Goal: Task Accomplishment & Management: Manage account settings

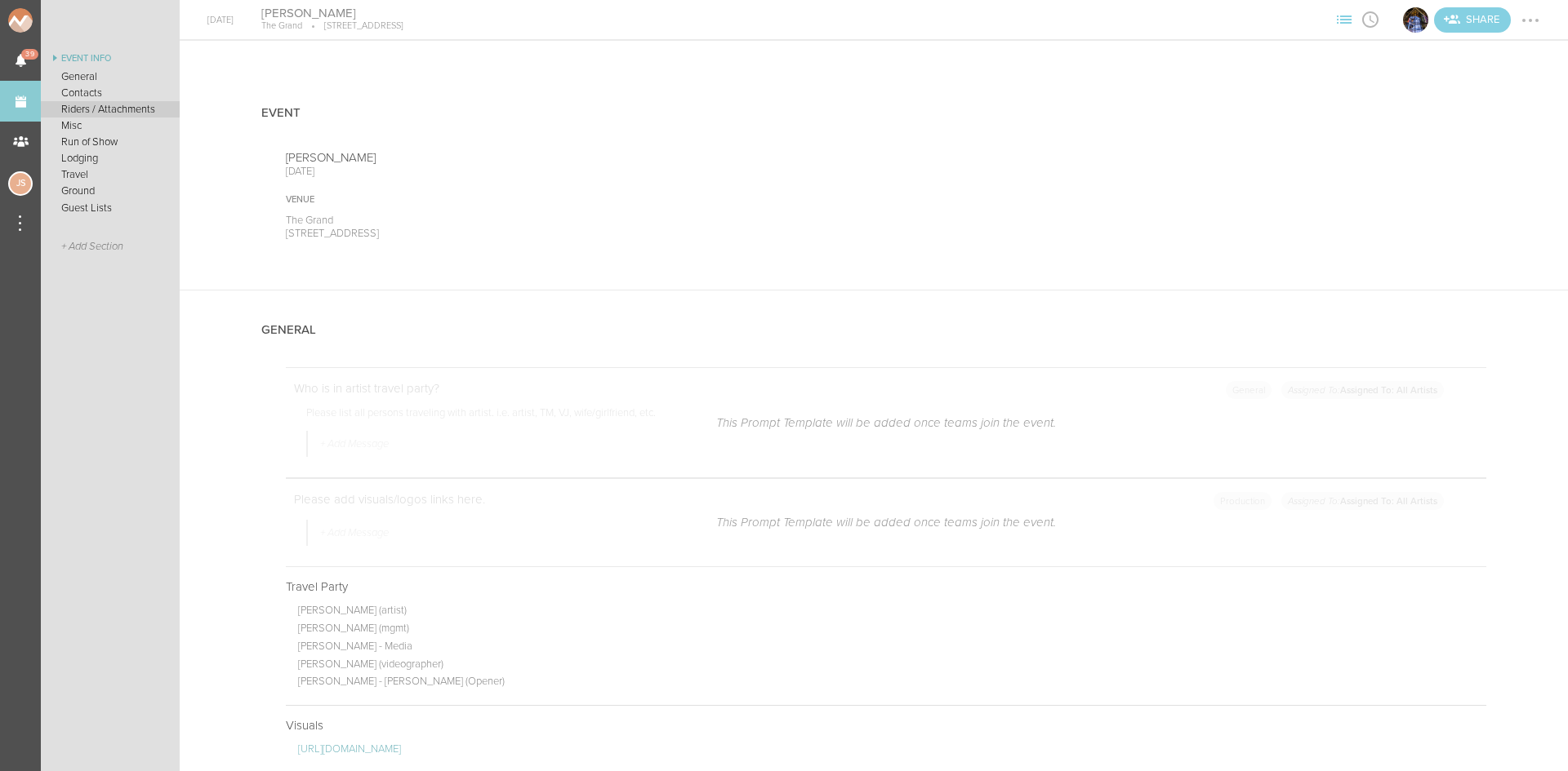
scroll to position [2449, 0]
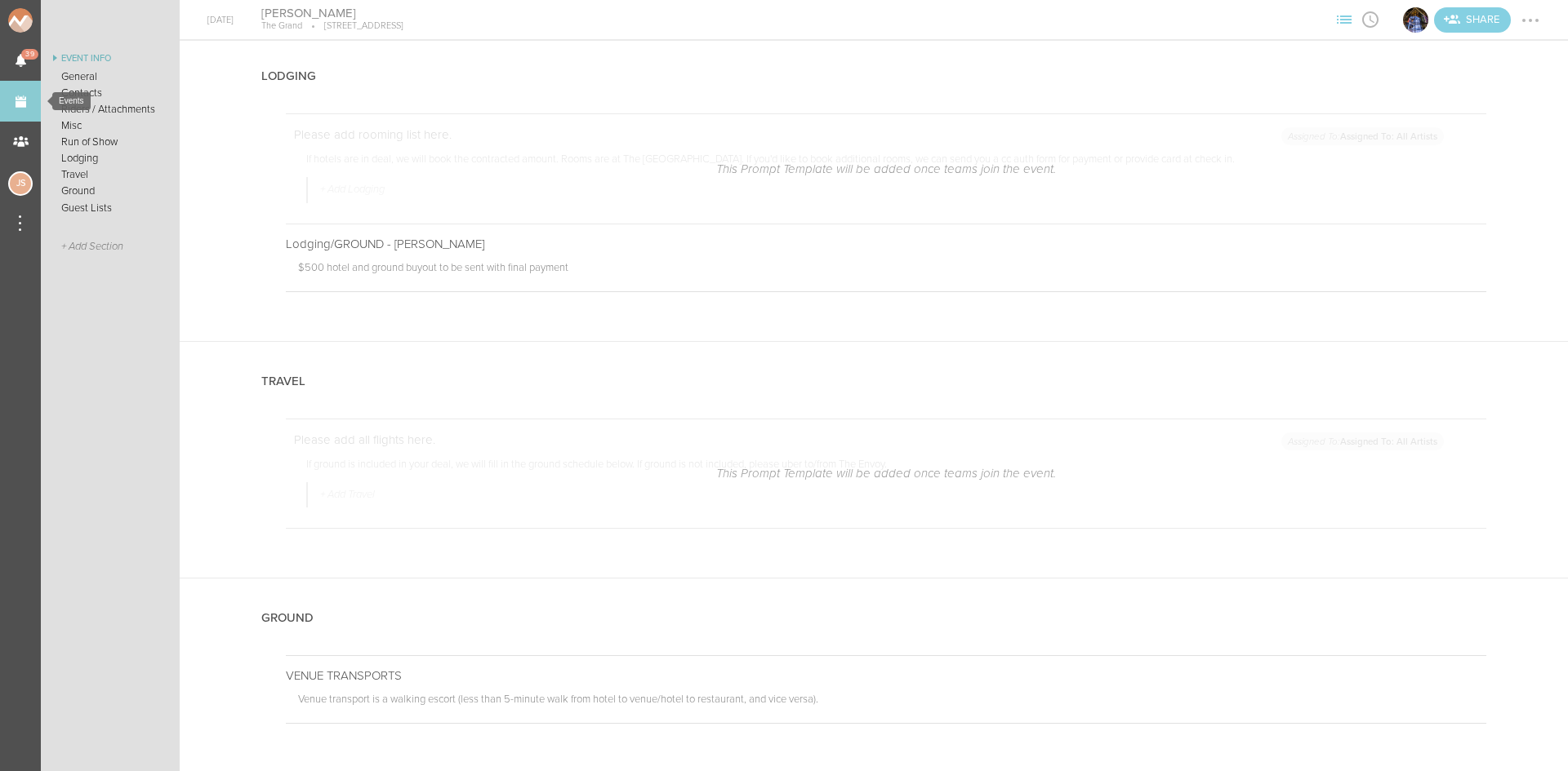
click at [33, 89] on link "Events" at bounding box center [20, 101] width 41 height 41
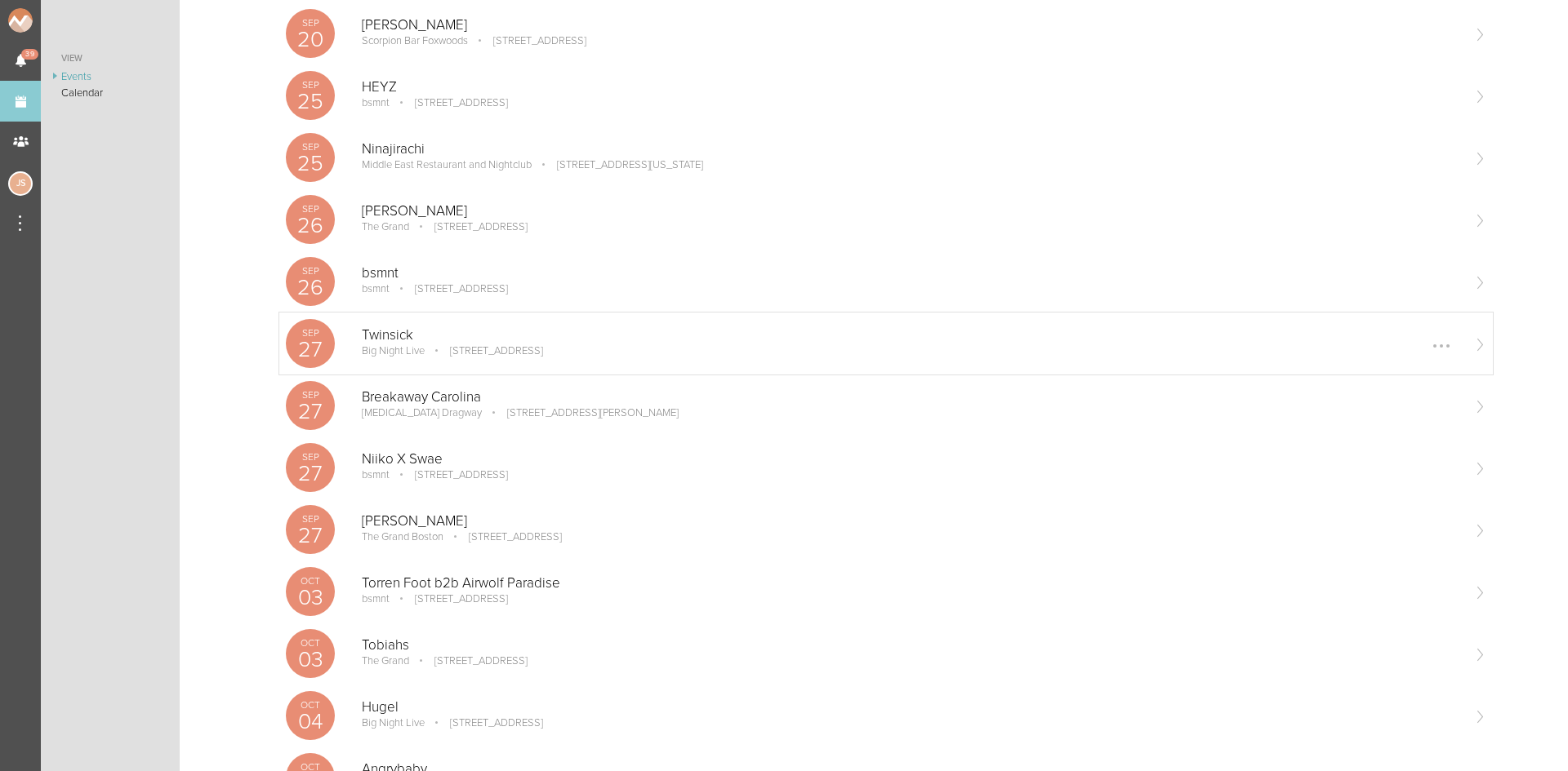
scroll to position [490, 0]
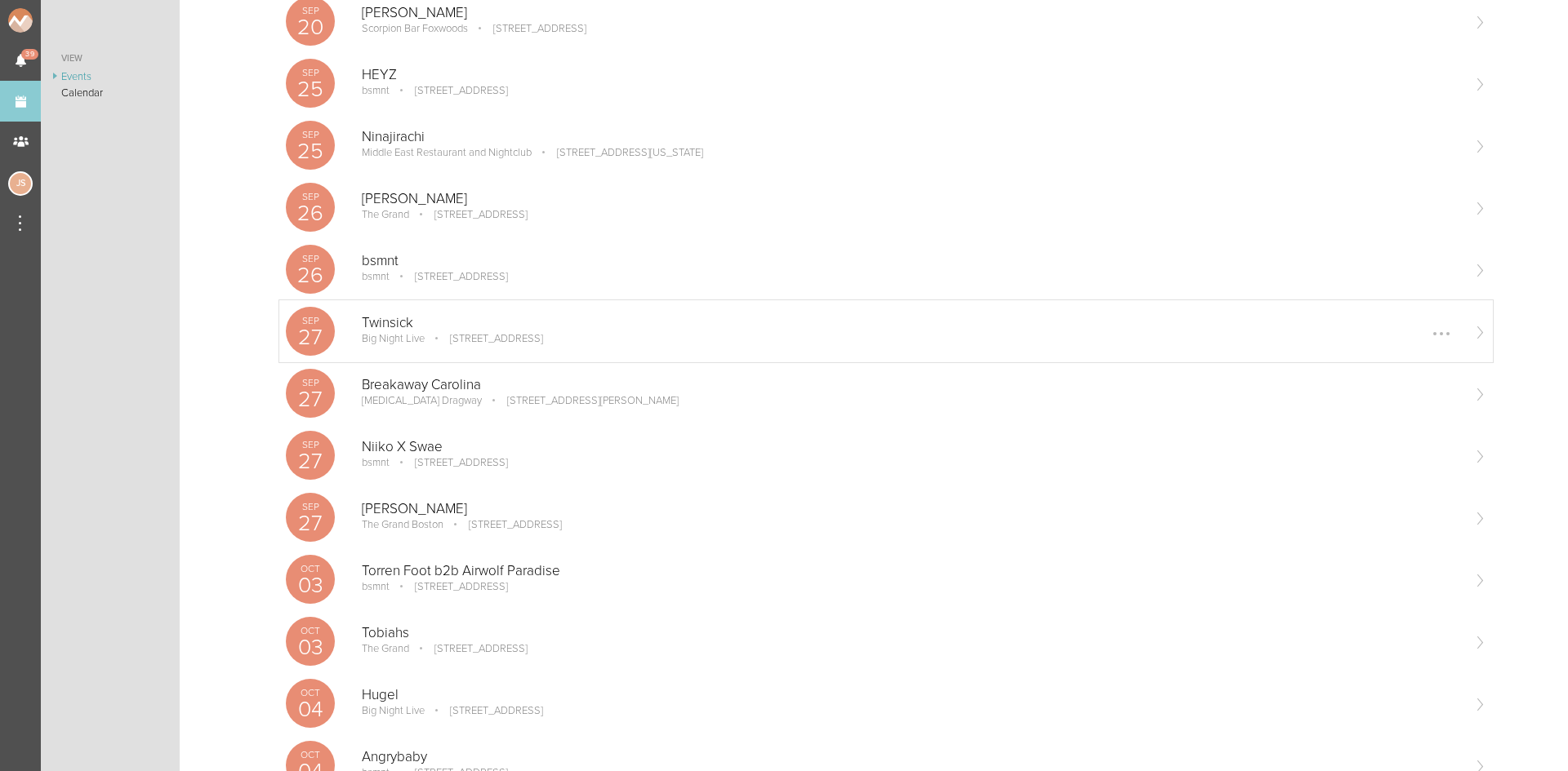
click at [423, 348] on div "Twinsick Big Night Live [STREET_ADDRESS] Edit Remove" at bounding box center [911, 331] width 1098 height 32
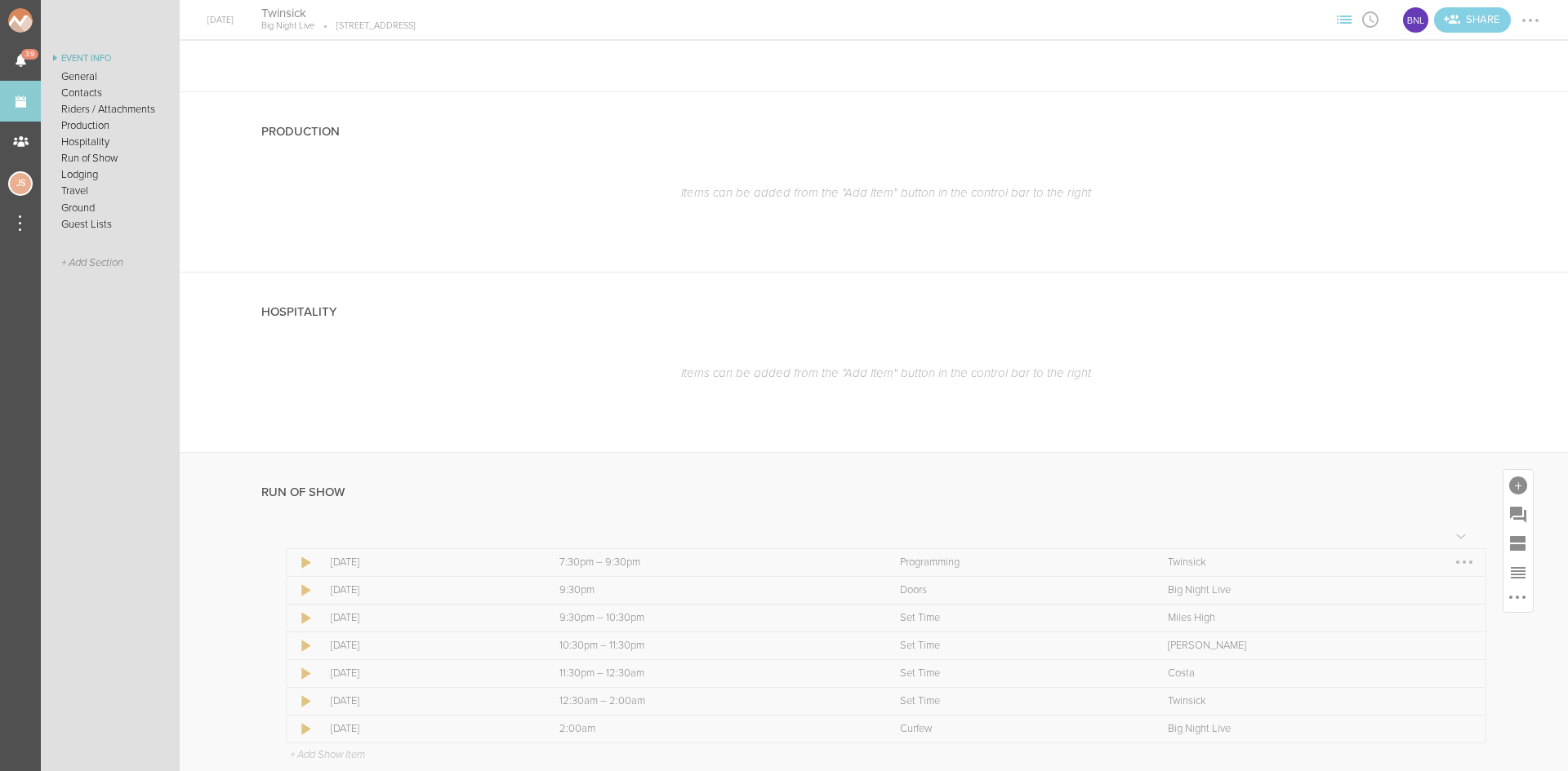
scroll to position [2775, 0]
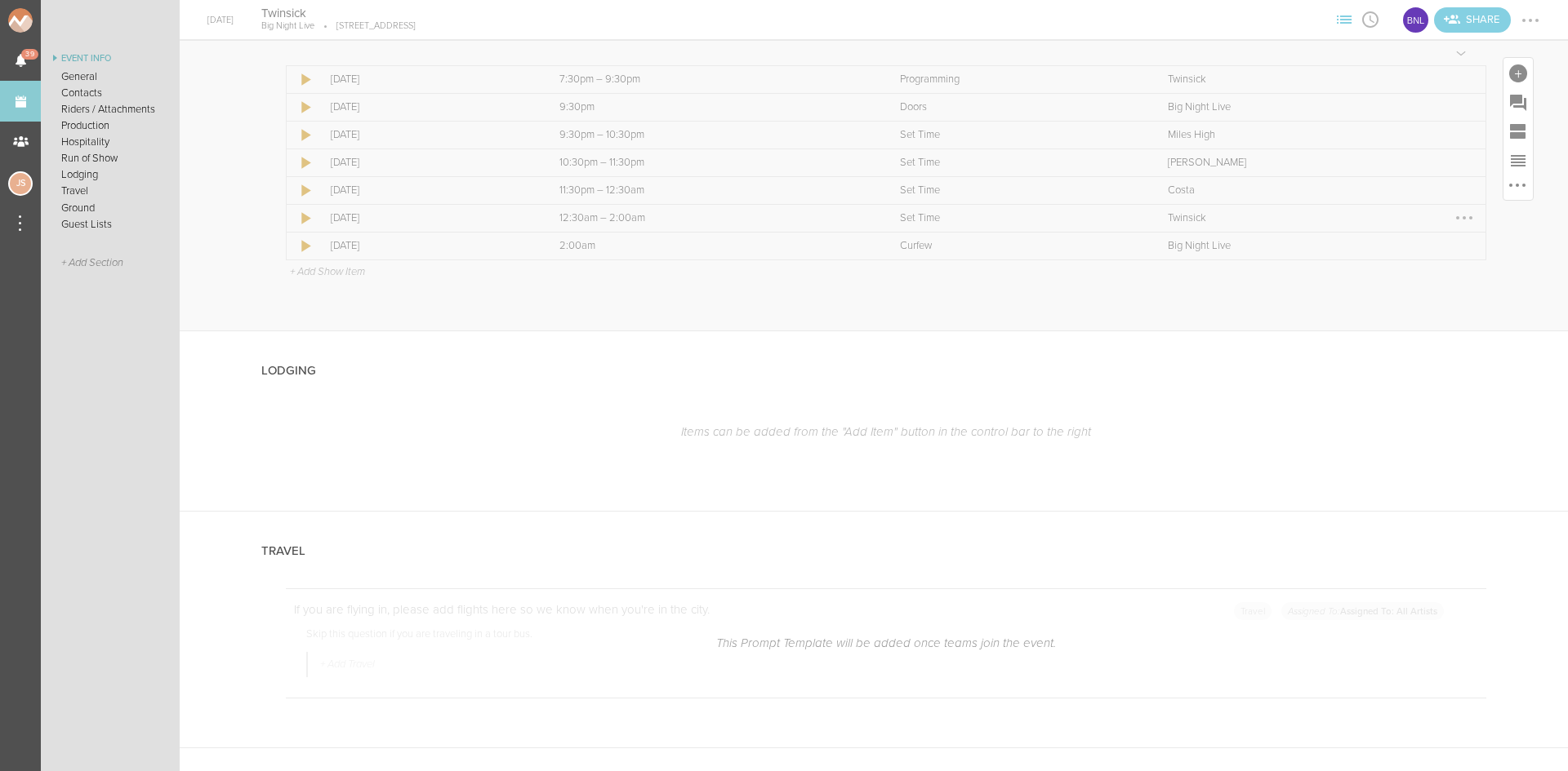
click at [1451, 218] on div at bounding box center [1464, 218] width 26 height 26
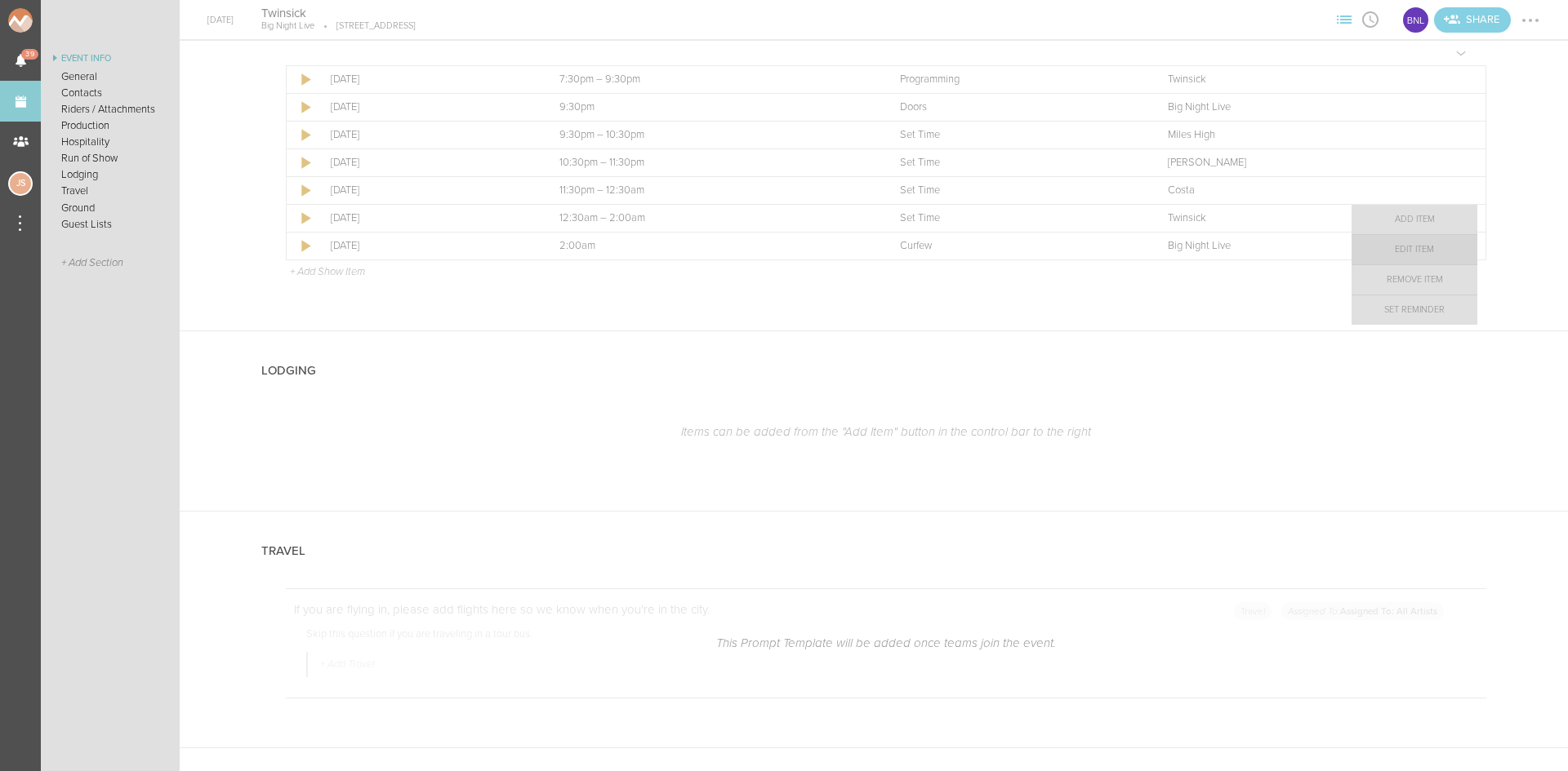
click at [1399, 256] on link "Edit Item" at bounding box center [1414, 250] width 125 height 30
select select "Set Time"
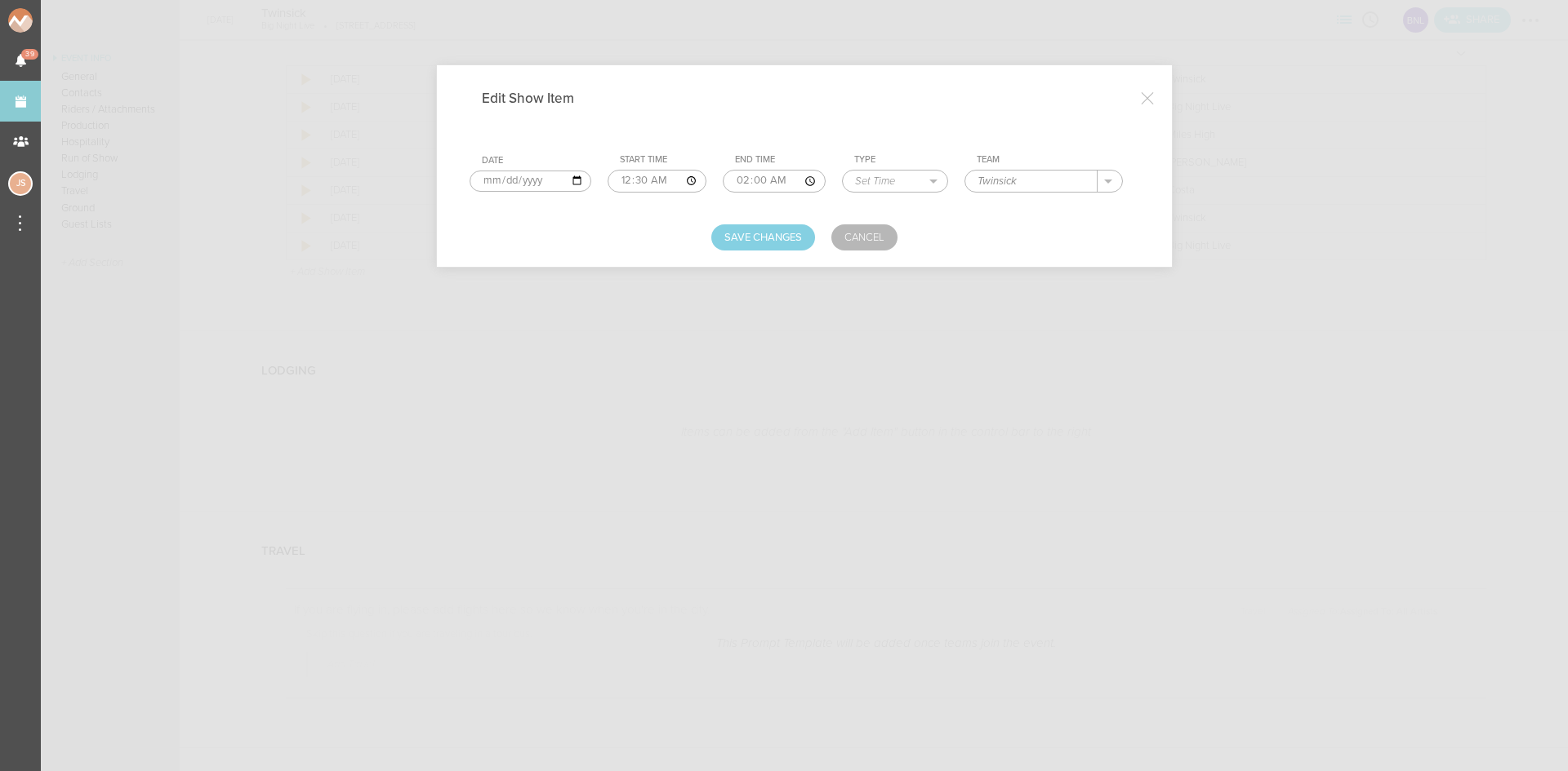
click at [632, 180] on input "00:30" at bounding box center [656, 181] width 99 height 23
type input "00:00"
click at [722, 239] on button "Save Changes" at bounding box center [763, 237] width 103 height 26
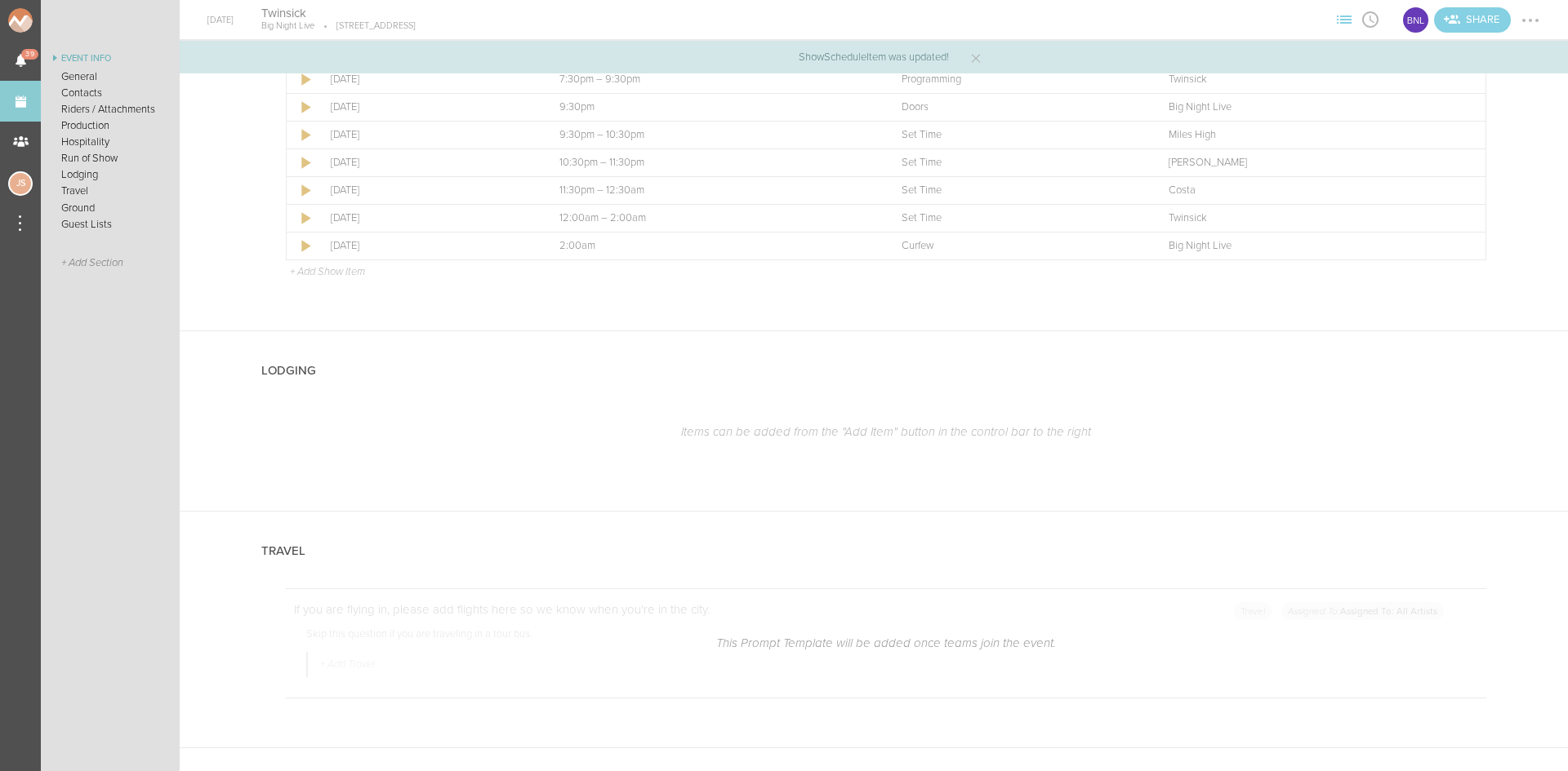
drag, startPoint x: 340, startPoint y: 272, endPoint x: 340, endPoint y: 262, distance: 10.0
click at [340, 272] on p "+ Add Show Item" at bounding box center [328, 272] width 75 height 13
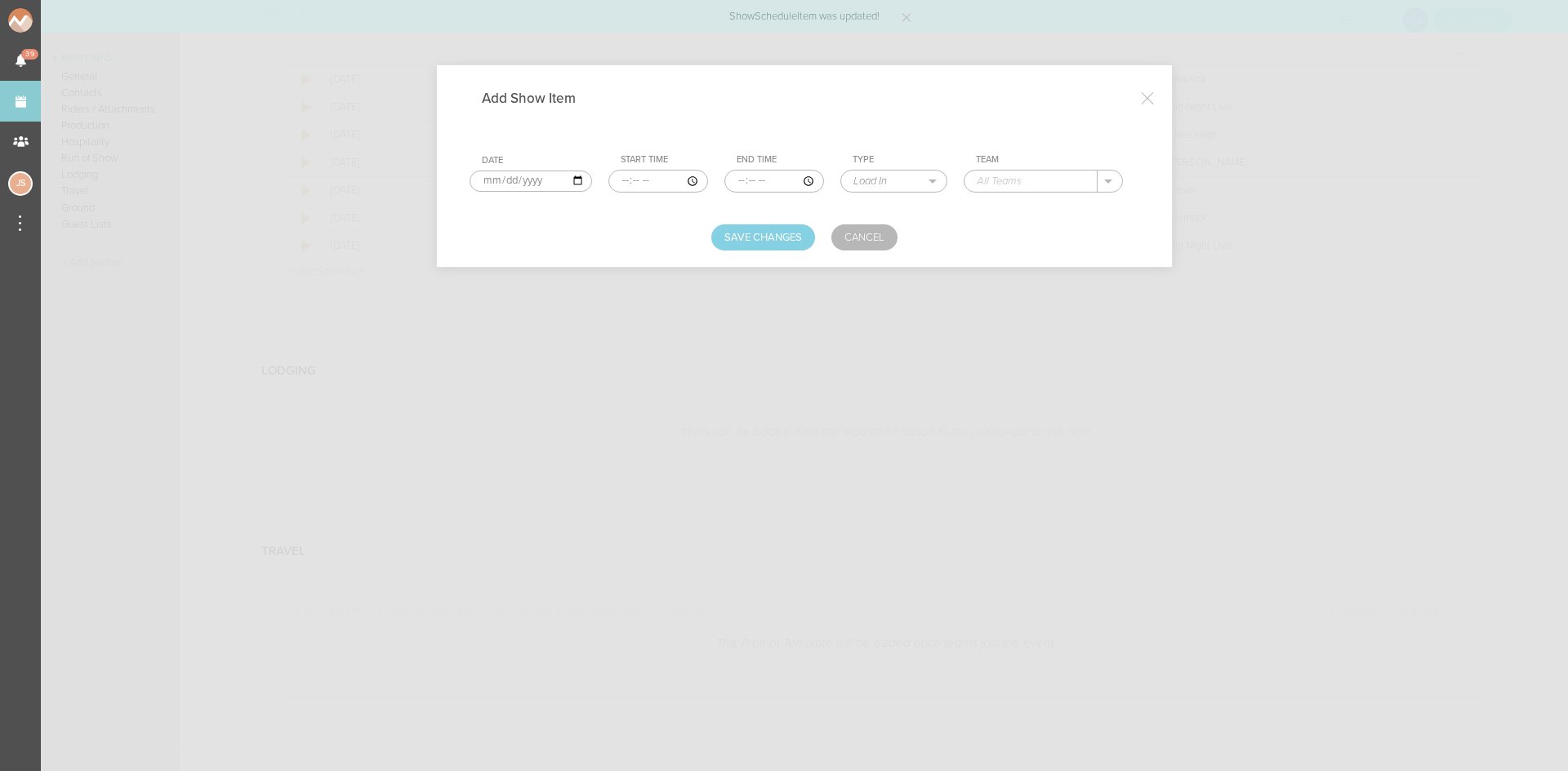
click at [623, 180] on input "time" at bounding box center [658, 181] width 100 height 23
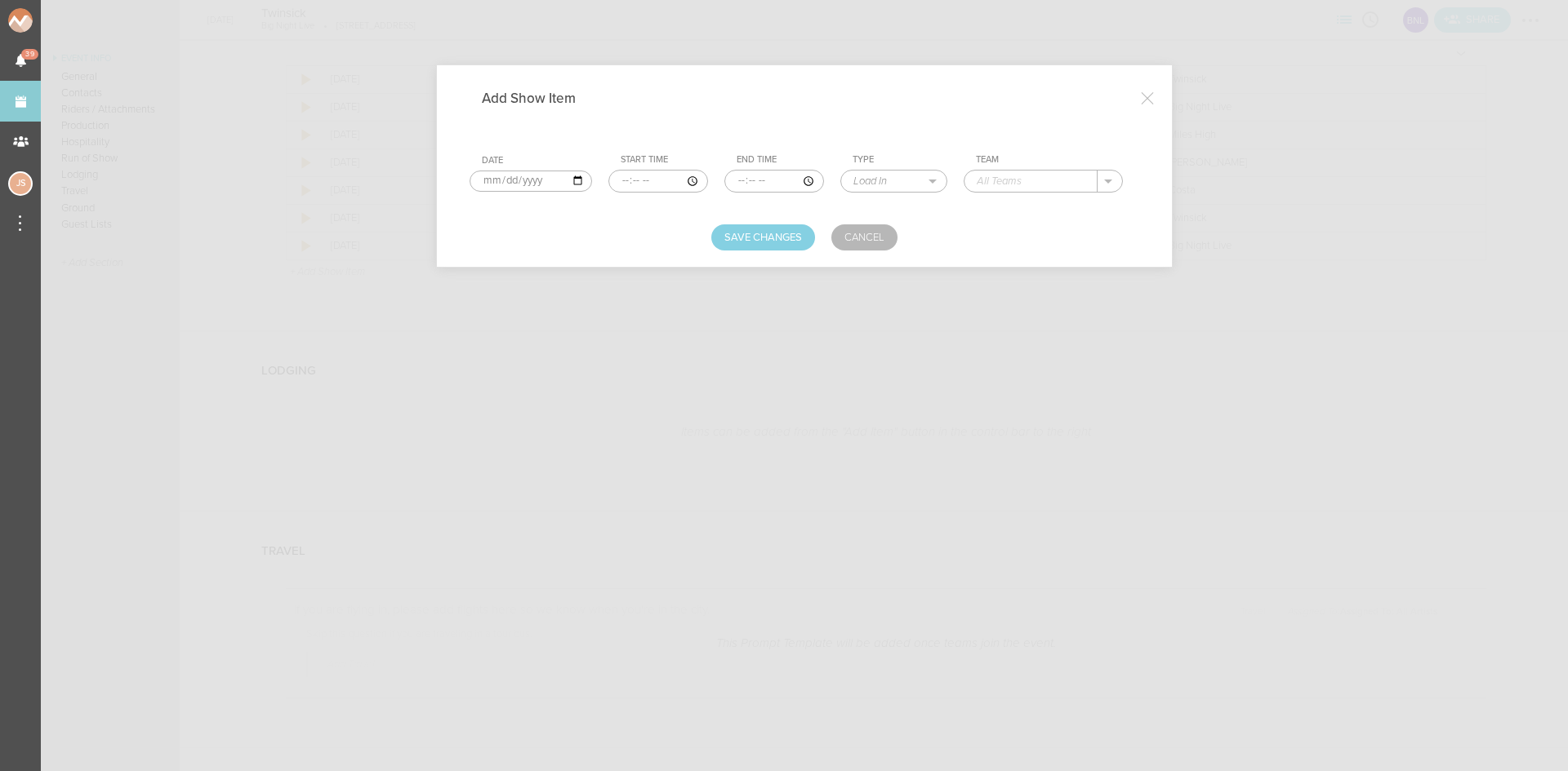
type input "23:55"
type input "00:00"
select select "Changeover"
click at [758, 238] on button "Save Changes" at bounding box center [763, 237] width 103 height 26
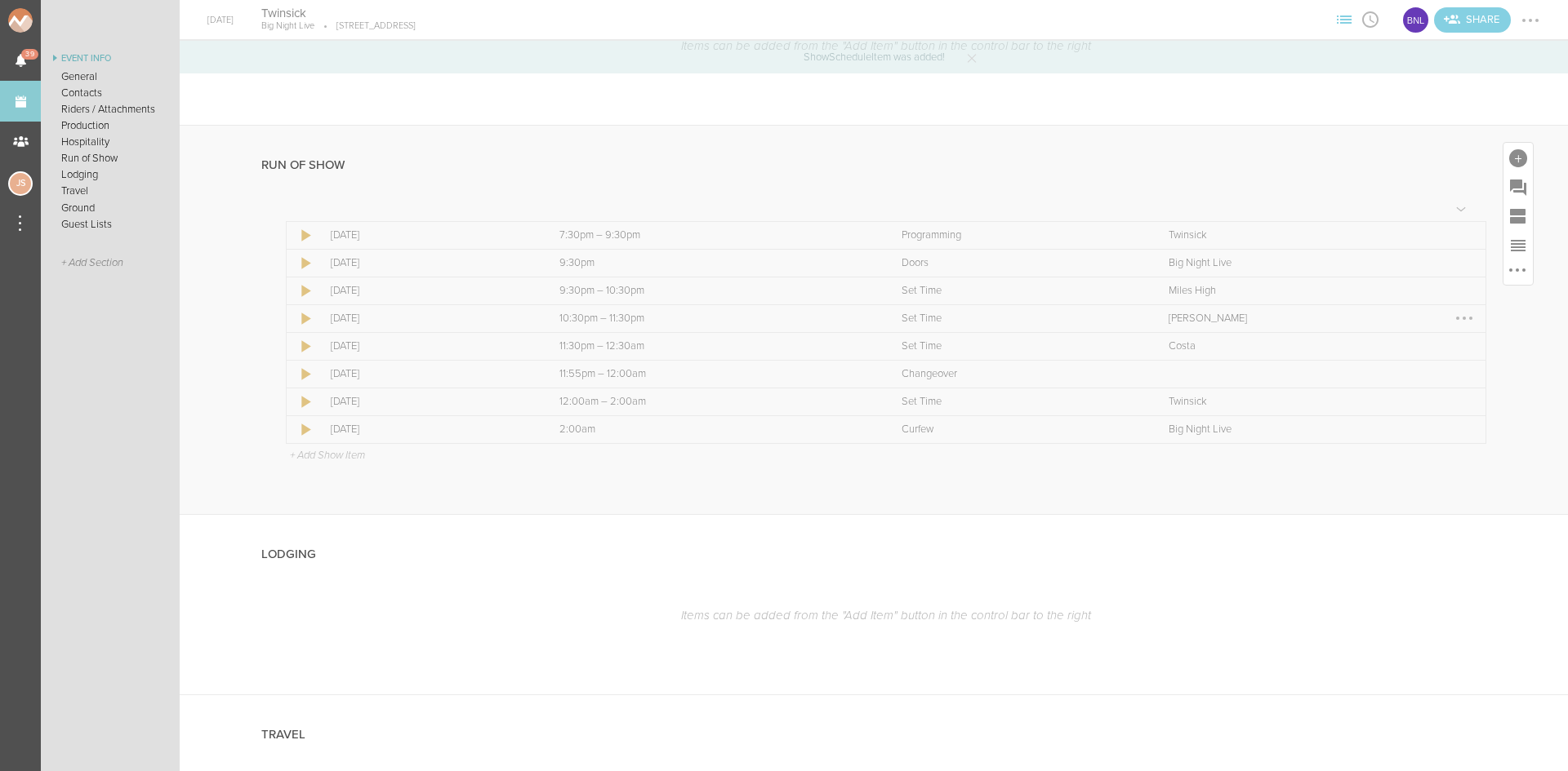
scroll to position [2612, 0]
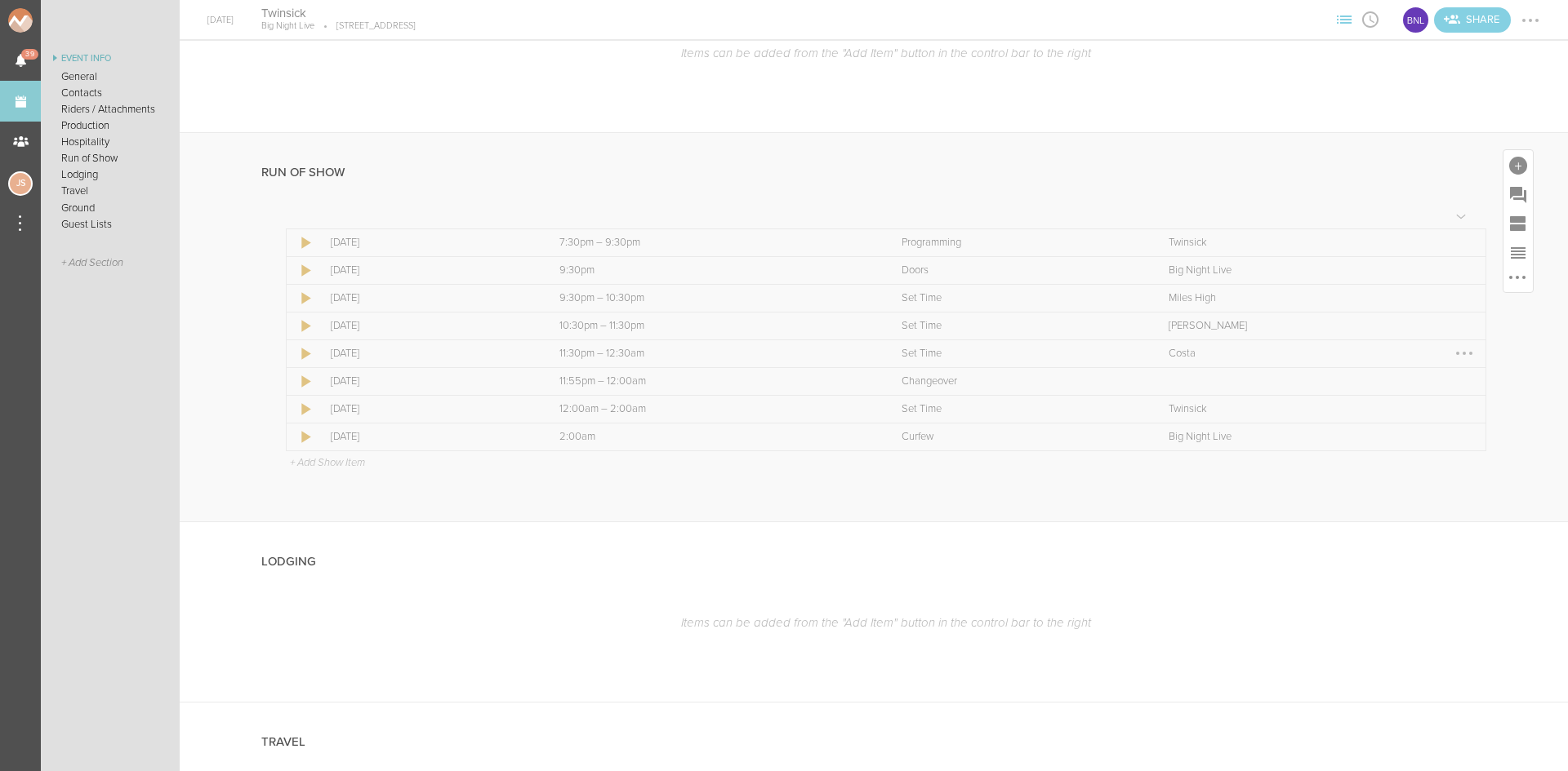
click at [1451, 348] on div at bounding box center [1464, 353] width 26 height 26
drag, startPoint x: 1447, startPoint y: 386, endPoint x: 1349, endPoint y: 320, distance: 118.2
click at [1447, 386] on link "Edit Item" at bounding box center [1414, 386] width 125 height 30
select select "Set Time"
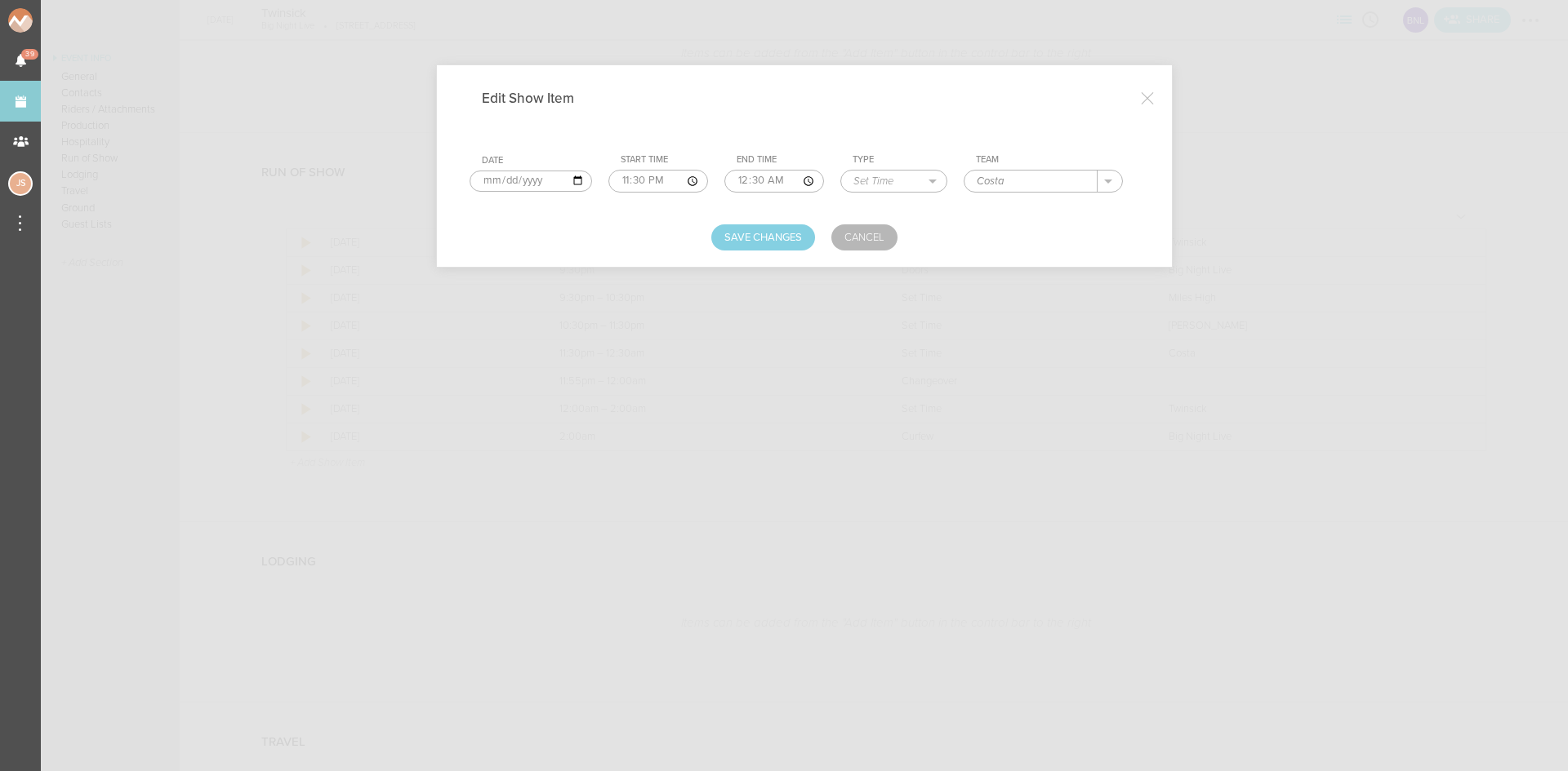
click at [740, 180] on input "00:30" at bounding box center [774, 181] width 100 height 23
type input "11:55"
click at [618, 180] on input "23:30" at bounding box center [658, 181] width 100 height 23
type input "22:55"
click at [772, 184] on input "11:55" at bounding box center [774, 181] width 100 height 23
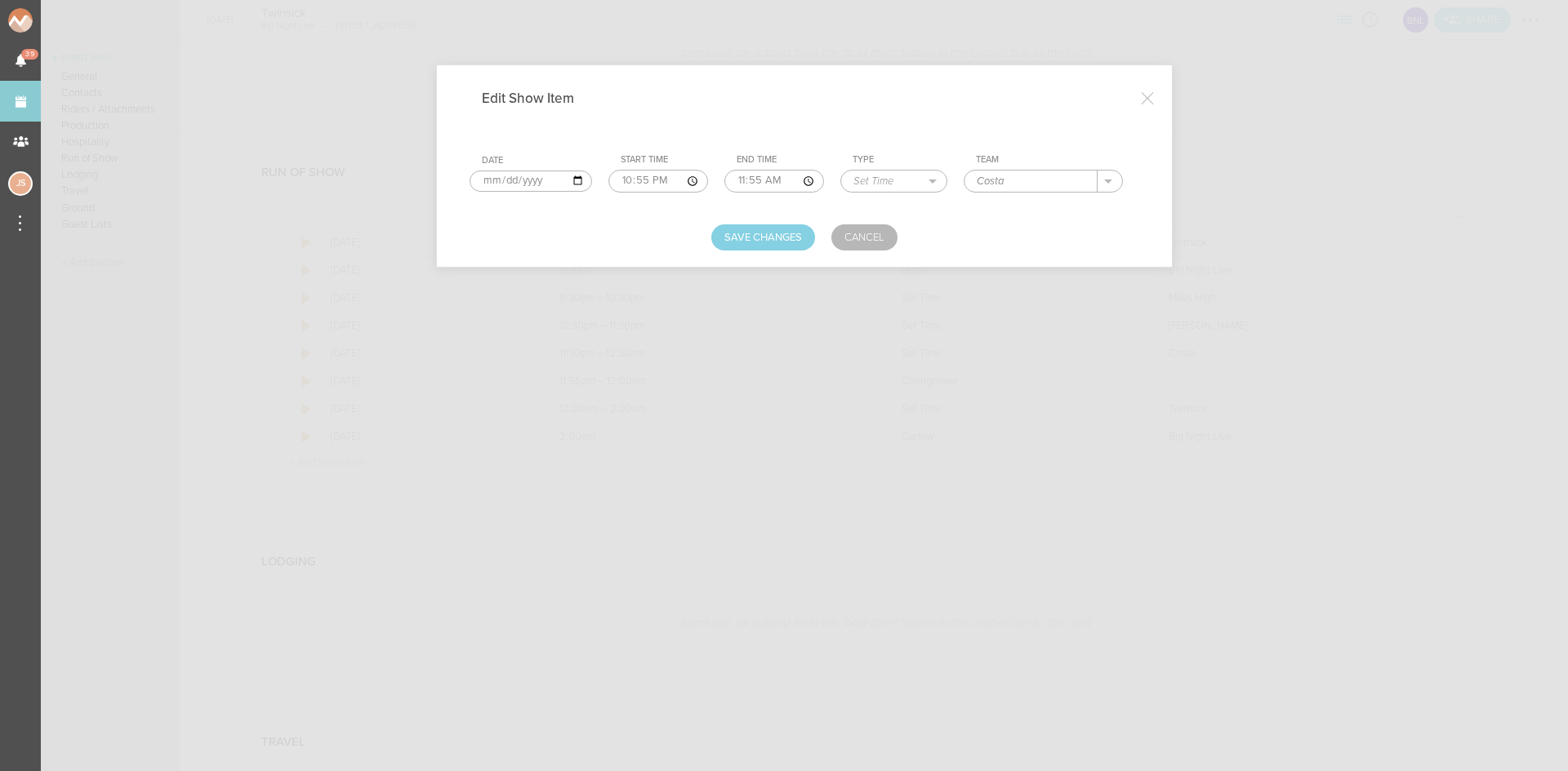
type input "23:55"
click at [794, 239] on button "Save Changes" at bounding box center [763, 237] width 103 height 26
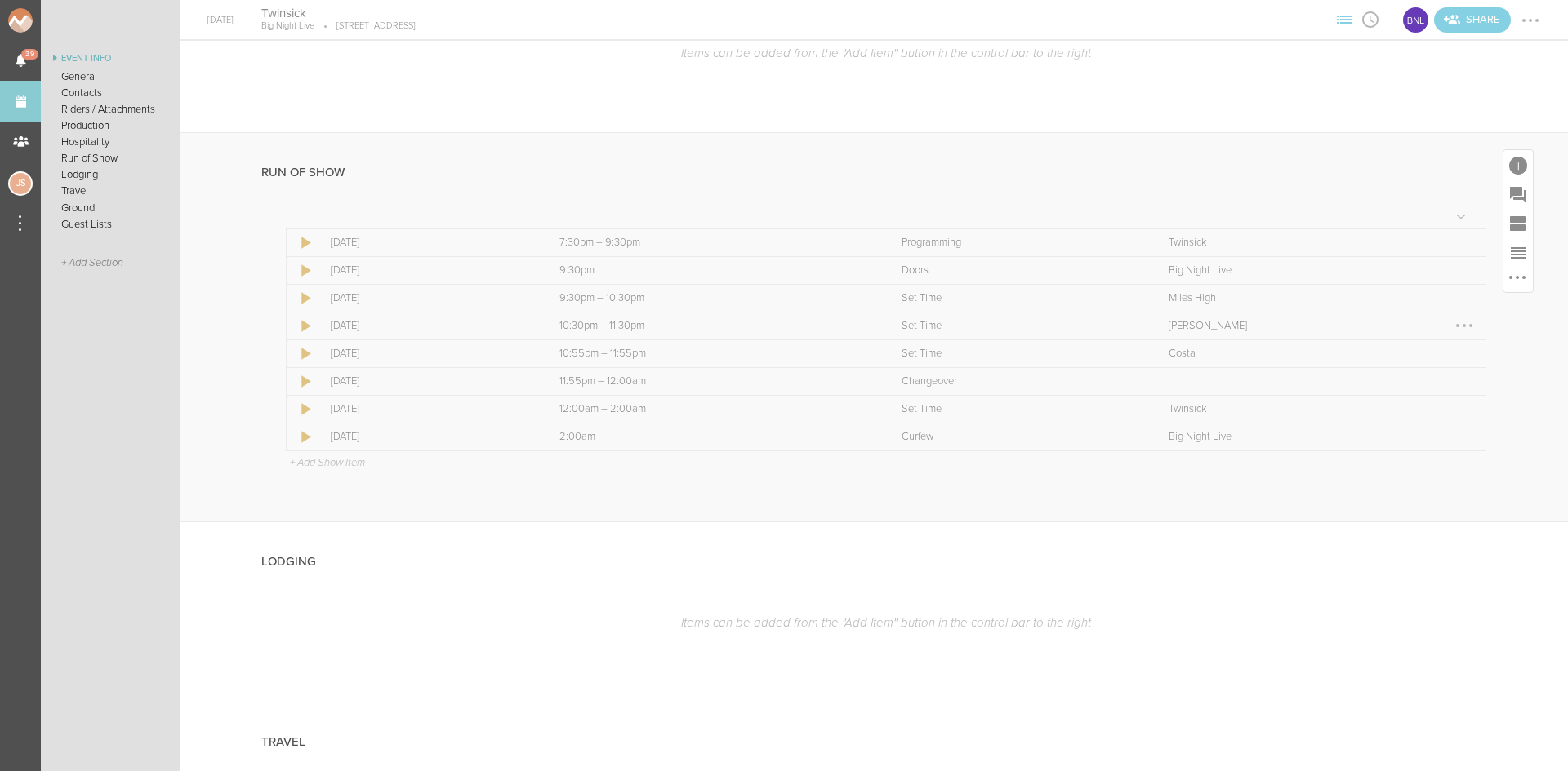
click at [1462, 324] on div at bounding box center [1464, 326] width 4 height 4
click at [1437, 355] on link "Edit Item" at bounding box center [1414, 357] width 125 height 30
select select "Set Time"
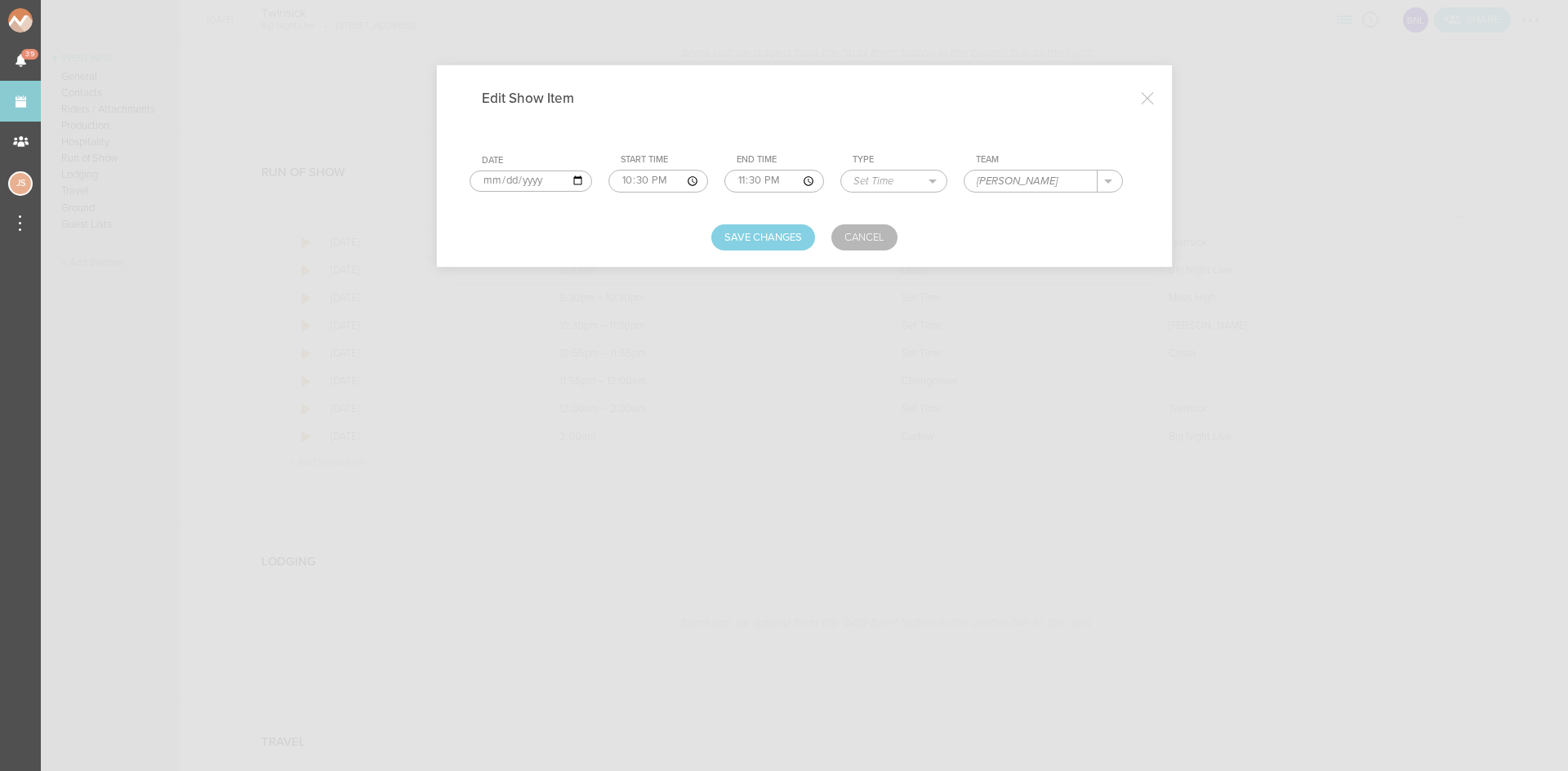
click at [634, 179] on input "22:30" at bounding box center [658, 181] width 100 height 23
type input "22:10"
click at [742, 178] on input "23:30" at bounding box center [774, 181] width 100 height 23
type input "22:55"
click at [788, 236] on button "Save Changes" at bounding box center [763, 237] width 103 height 26
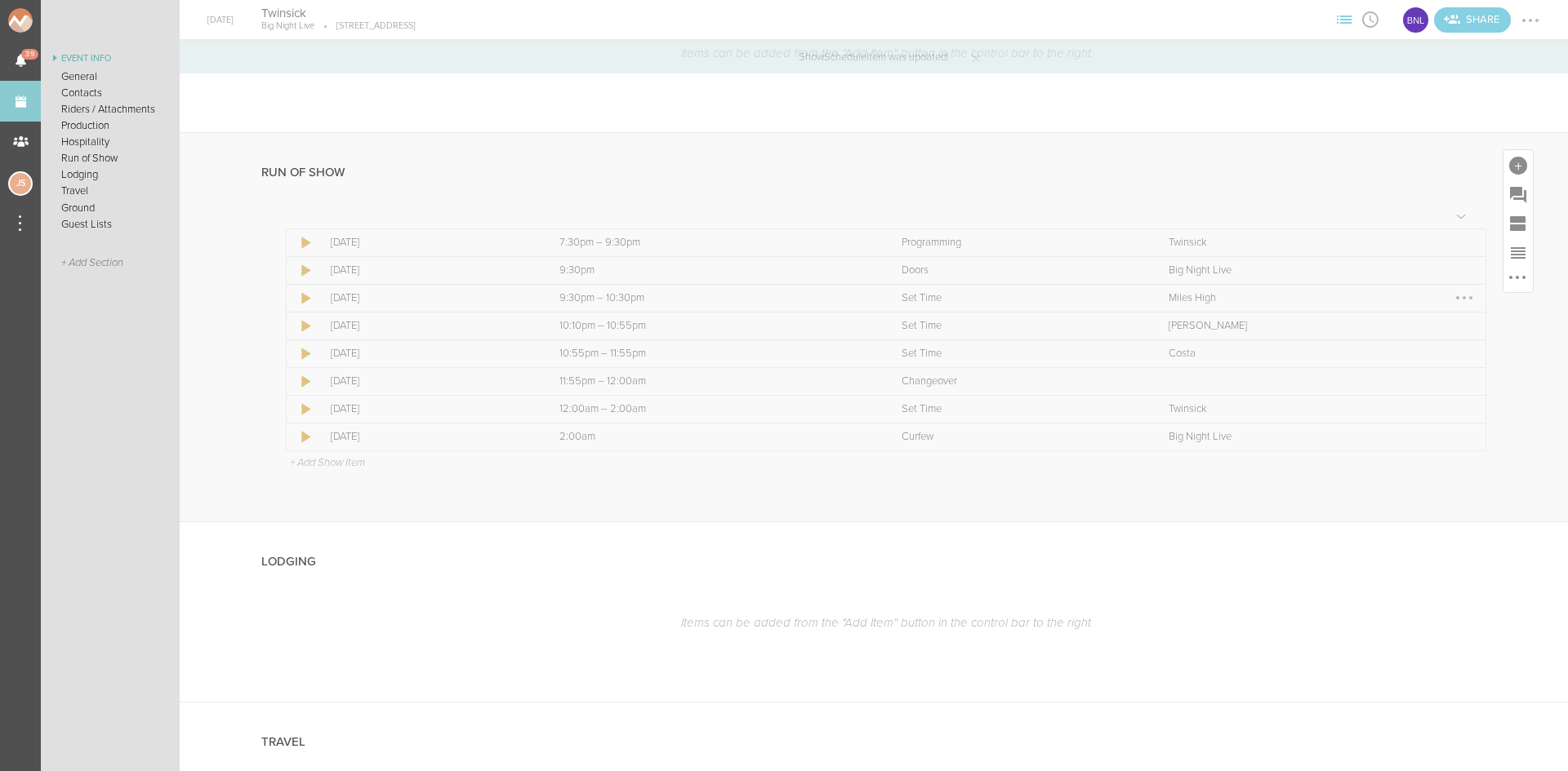
click at [1462, 299] on div at bounding box center [1464, 298] width 4 height 4
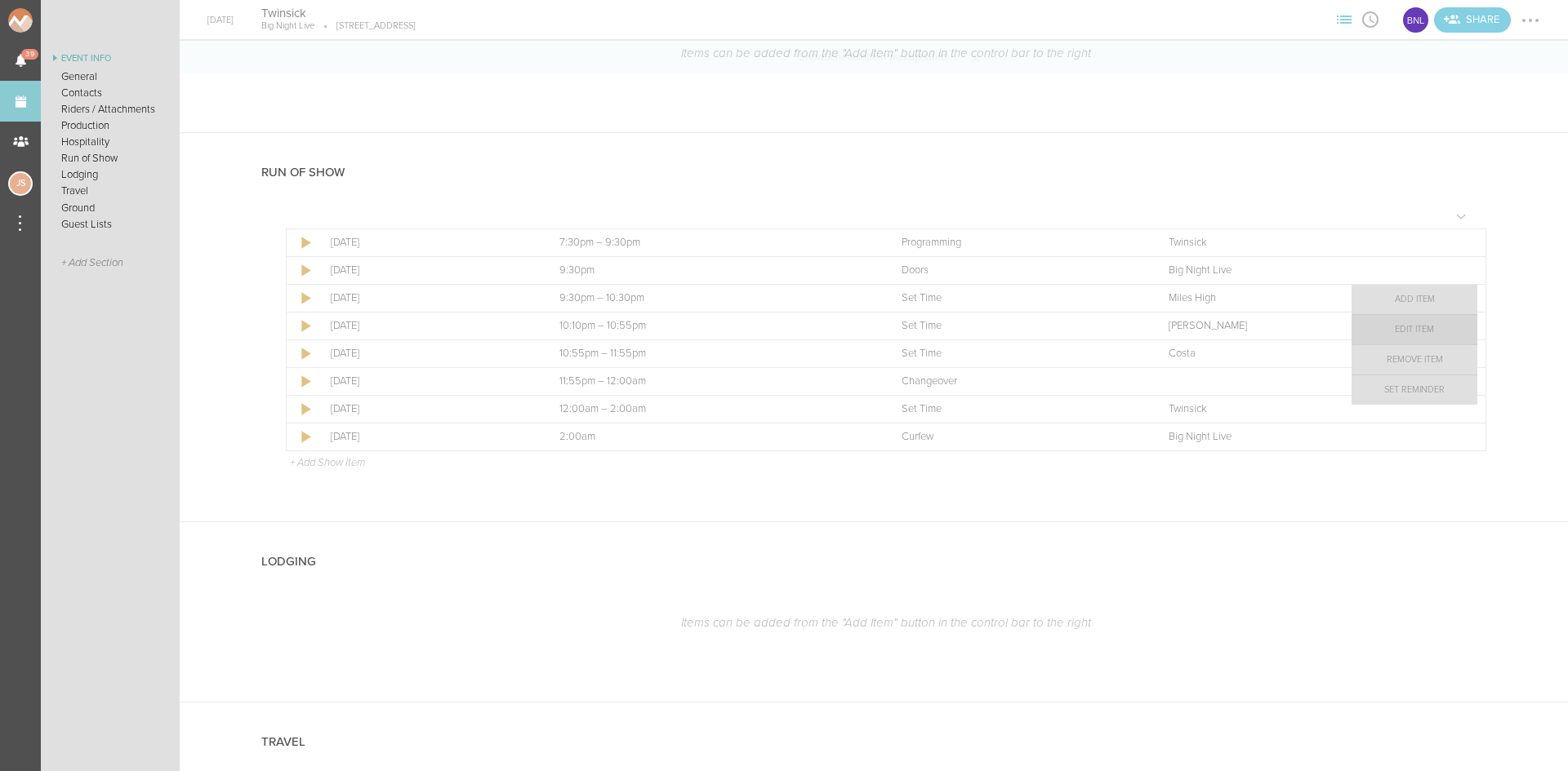
click at [1423, 330] on link "Edit Item" at bounding box center [1414, 330] width 125 height 30
select select "Set Time"
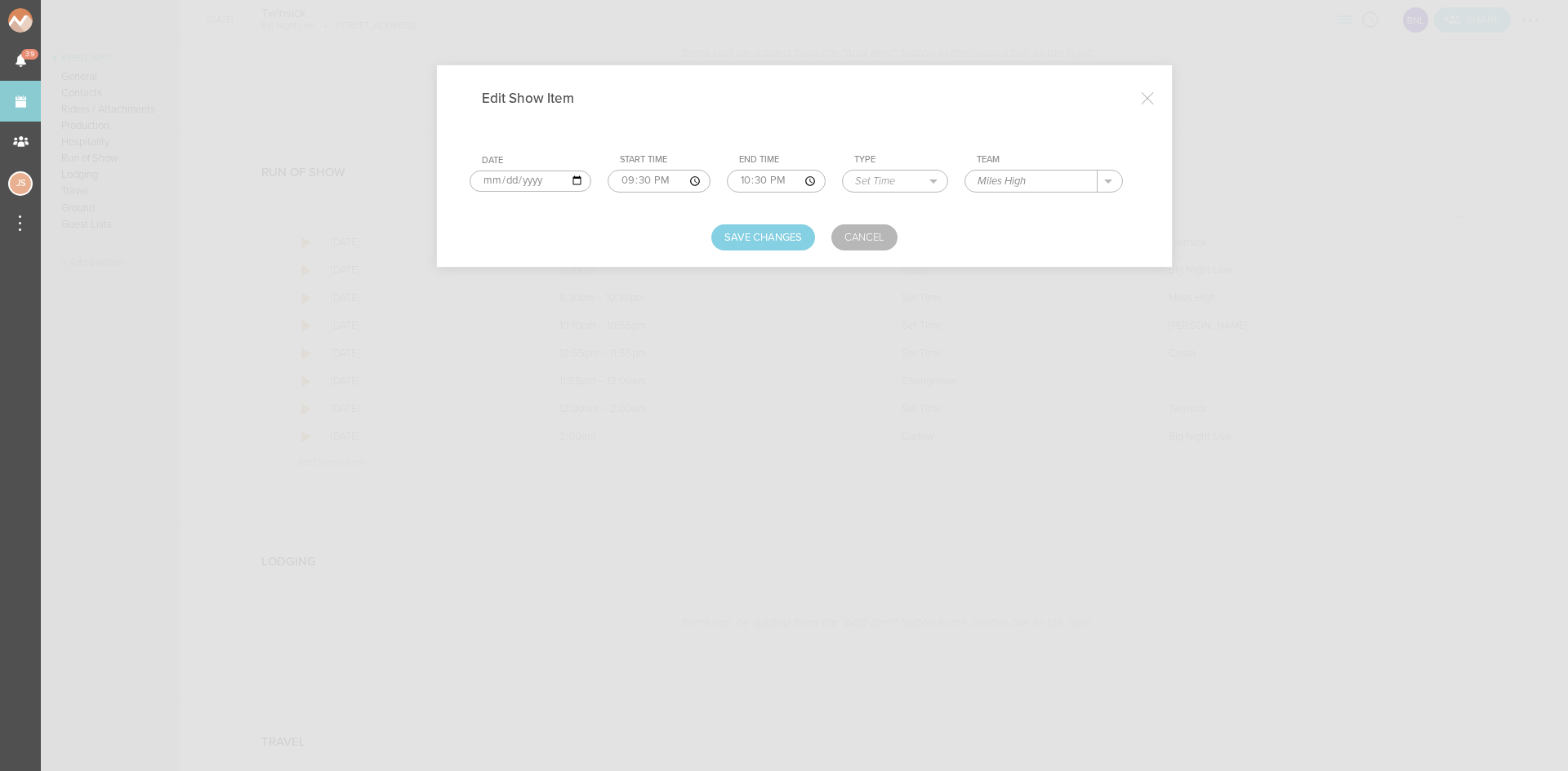
click at [759, 180] on input "22:30" at bounding box center [776, 181] width 99 height 23
type input "22:10"
click at [741, 233] on button "Save Changes" at bounding box center [763, 237] width 103 height 26
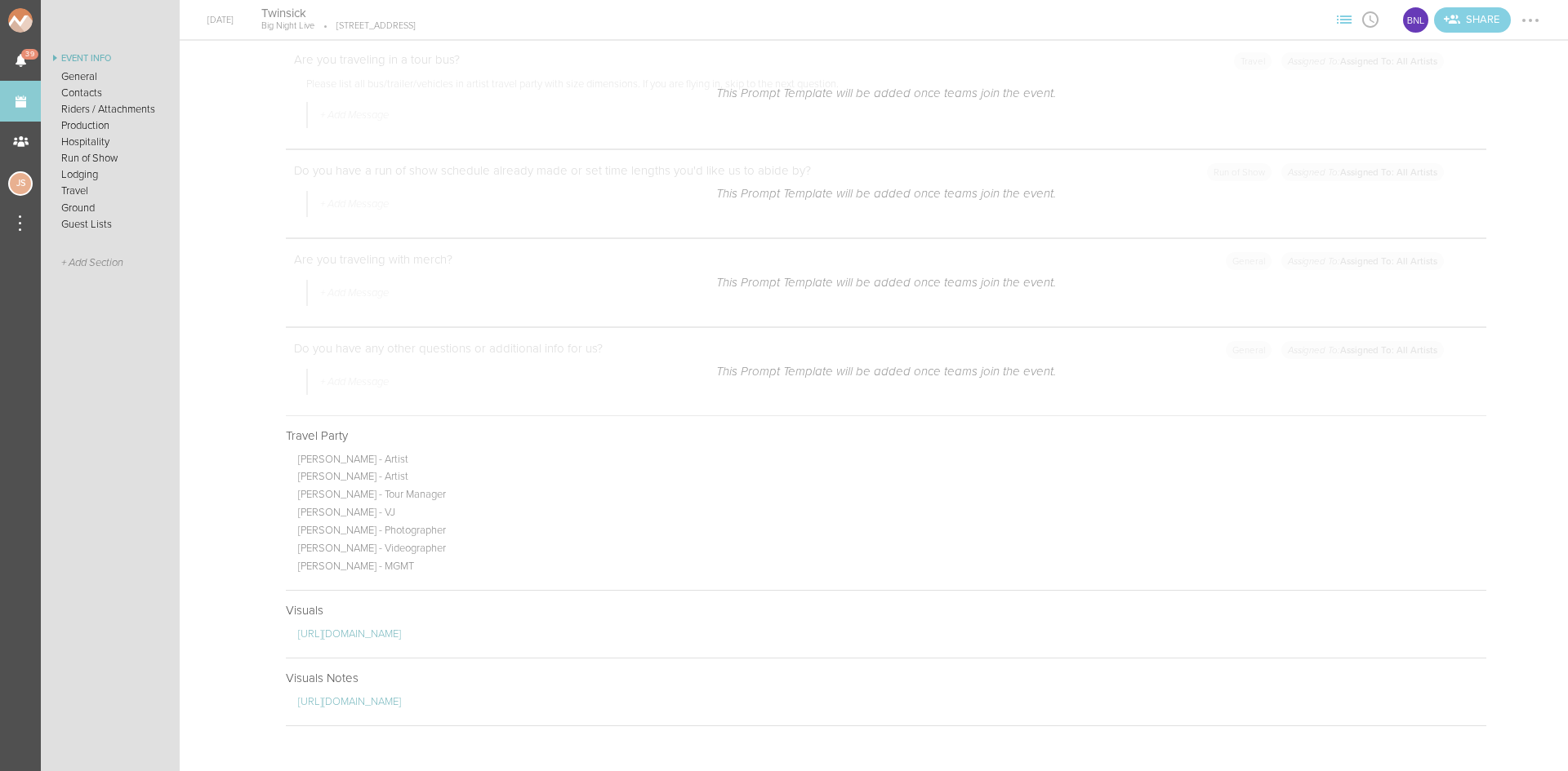
scroll to position [898, 0]
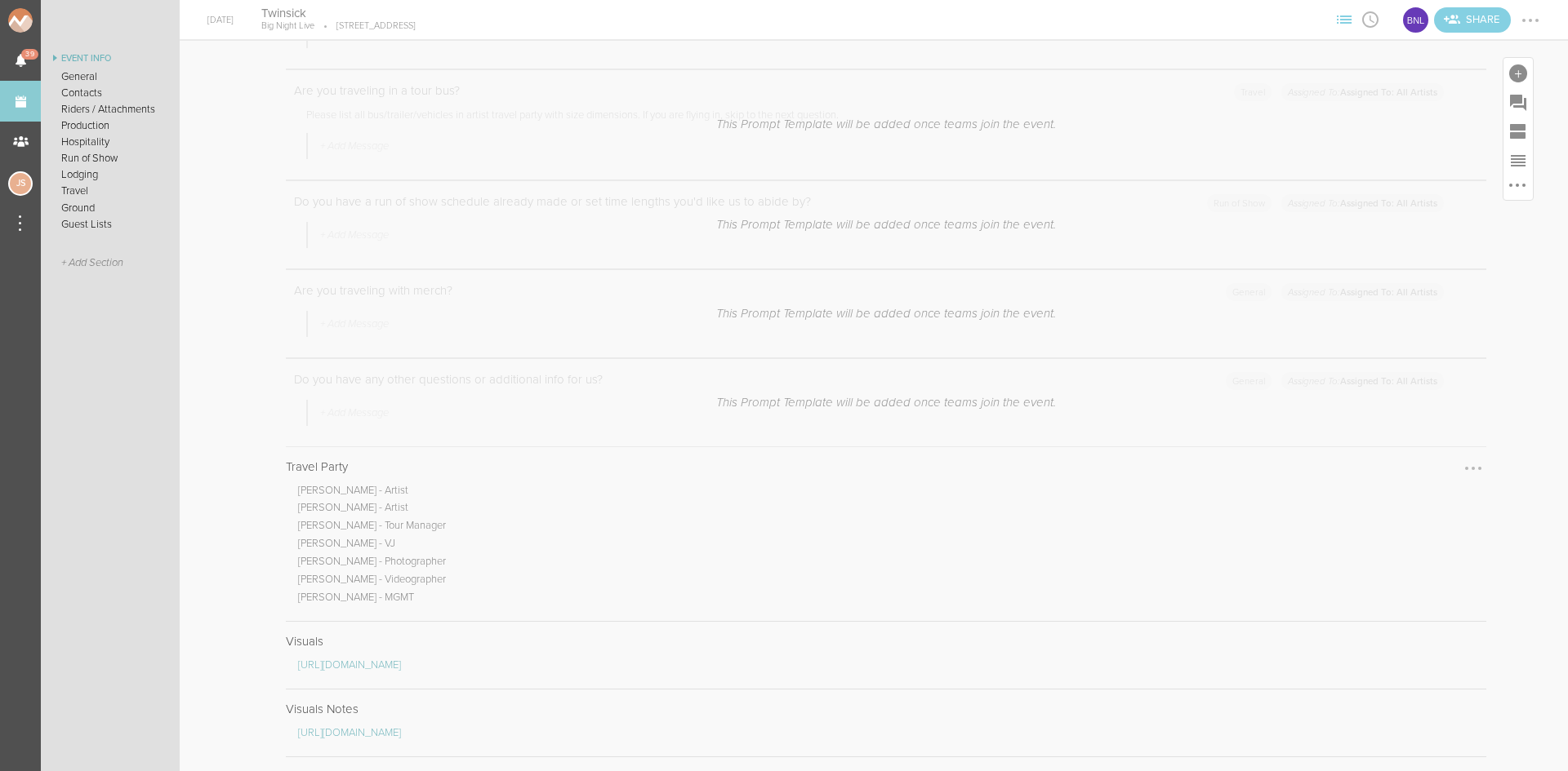
click at [1462, 466] on div at bounding box center [1473, 469] width 26 height 26
click at [1436, 469] on link "Edit Note" at bounding box center [1423, 470] width 125 height 30
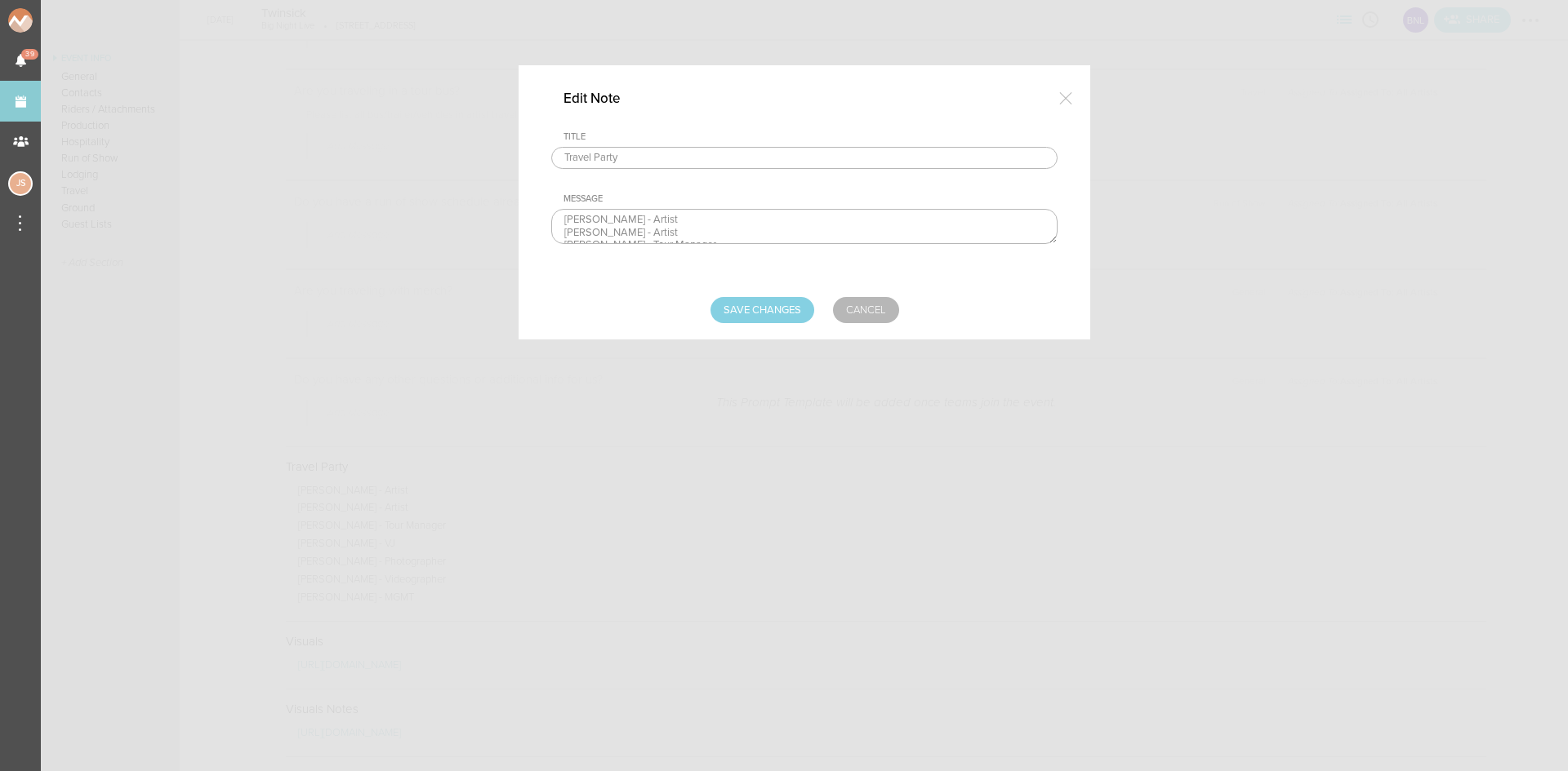
click at [733, 236] on textarea "Alex Ingalls - Artist Casey Schneider - Artist Matthew Smeaton - Tour Manager E…" at bounding box center [805, 226] width 507 height 35
click at [726, 218] on textarea "Alex Ingalls - Artist Casey Schneider - Artist Matthew Smeaton - Tour Manager E…" at bounding box center [805, 226] width 507 height 35
click at [733, 223] on textarea "Alex Ingalls - Artist Casey Schneider - Artist Matthew Smeaton - Tour Manager E…" at bounding box center [805, 226] width 507 height 35
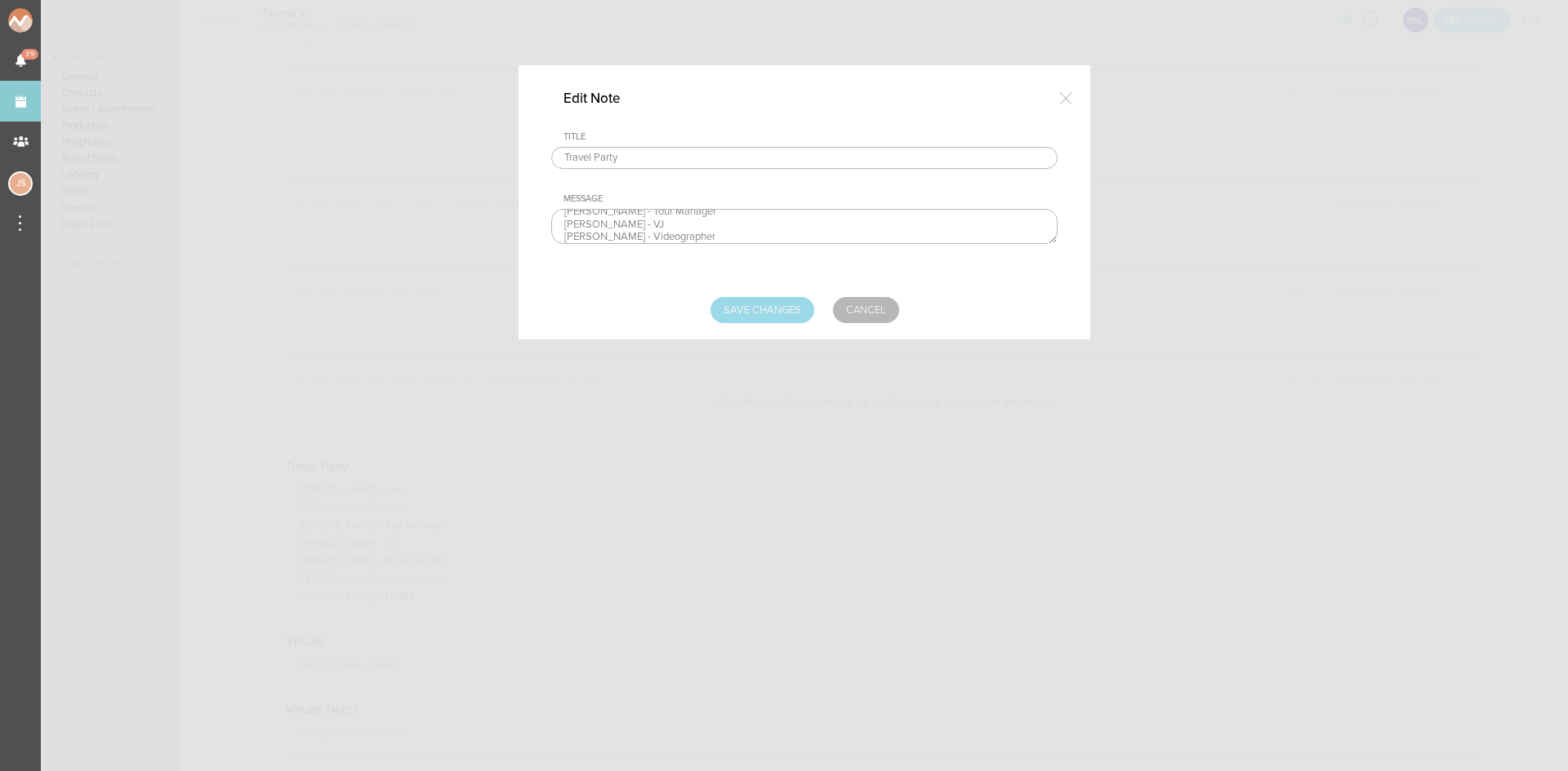
type textarea "Alex Ingalls - Artist Casey Schneider - Artist Matthew Smeaton - Tour Manager E…"
click at [770, 315] on input "Save Changes" at bounding box center [762, 310] width 103 height 26
type input "Saving..."
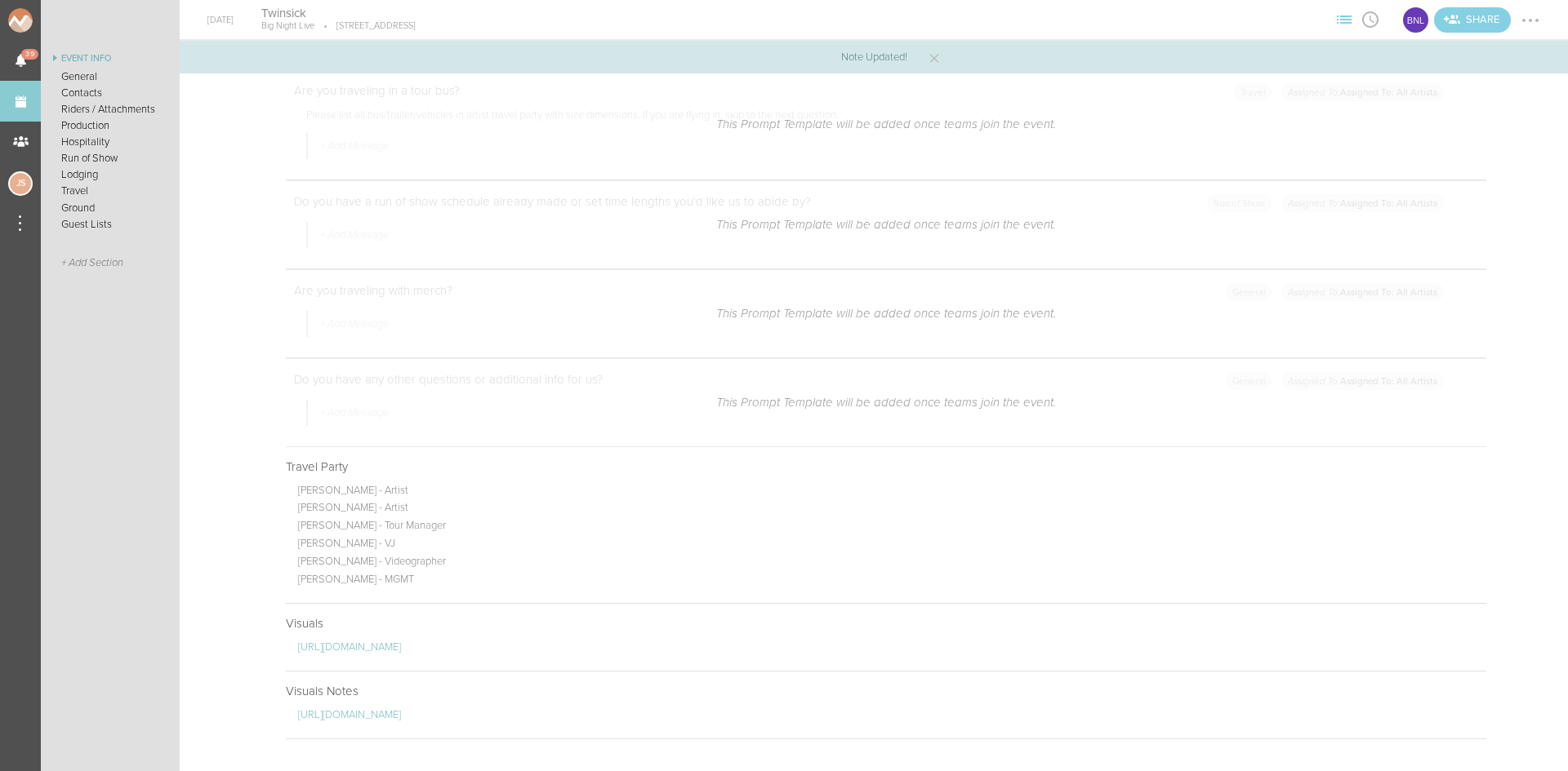
click at [1530, 22] on div at bounding box center [1530, 20] width 26 height 26
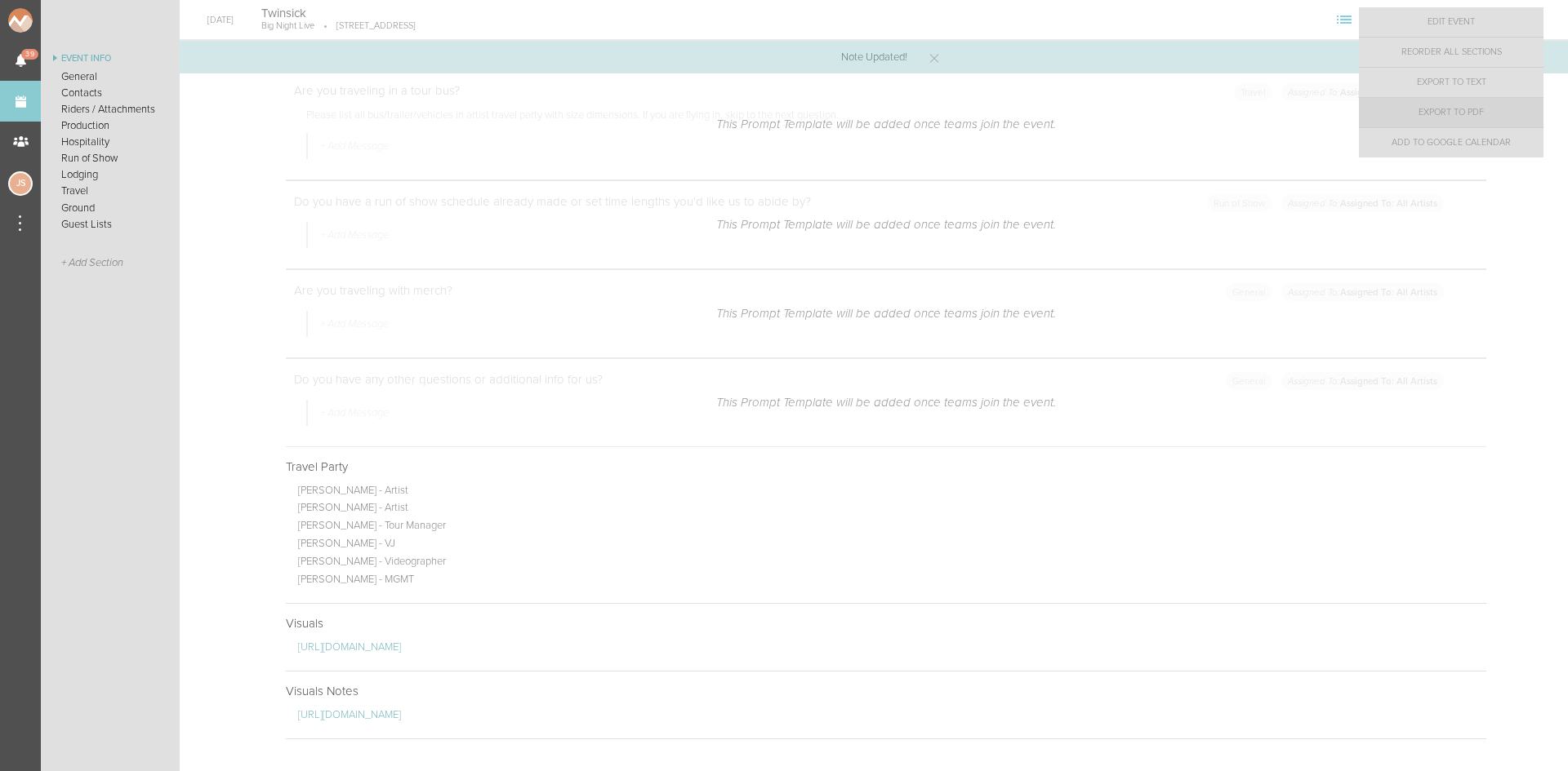
click at [1509, 105] on link "Export to PDF" at bounding box center [1451, 113] width 185 height 30
